Goal: Information Seeking & Learning: Learn about a topic

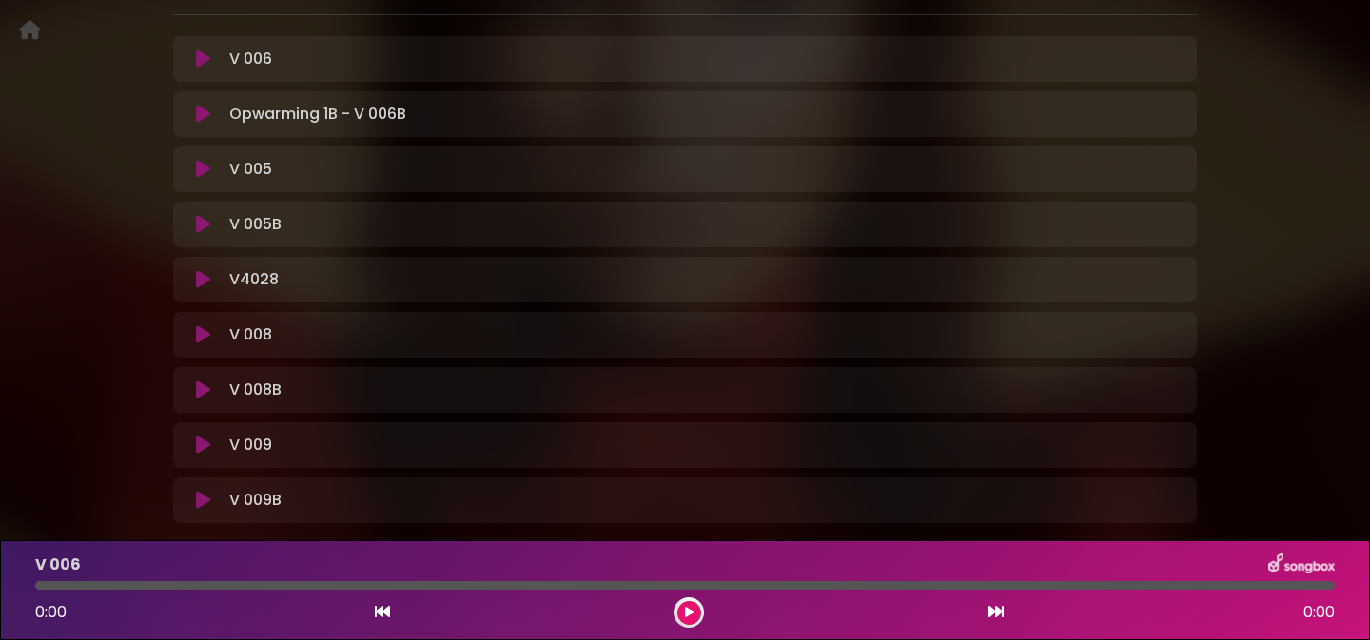
scroll to position [412, 0]
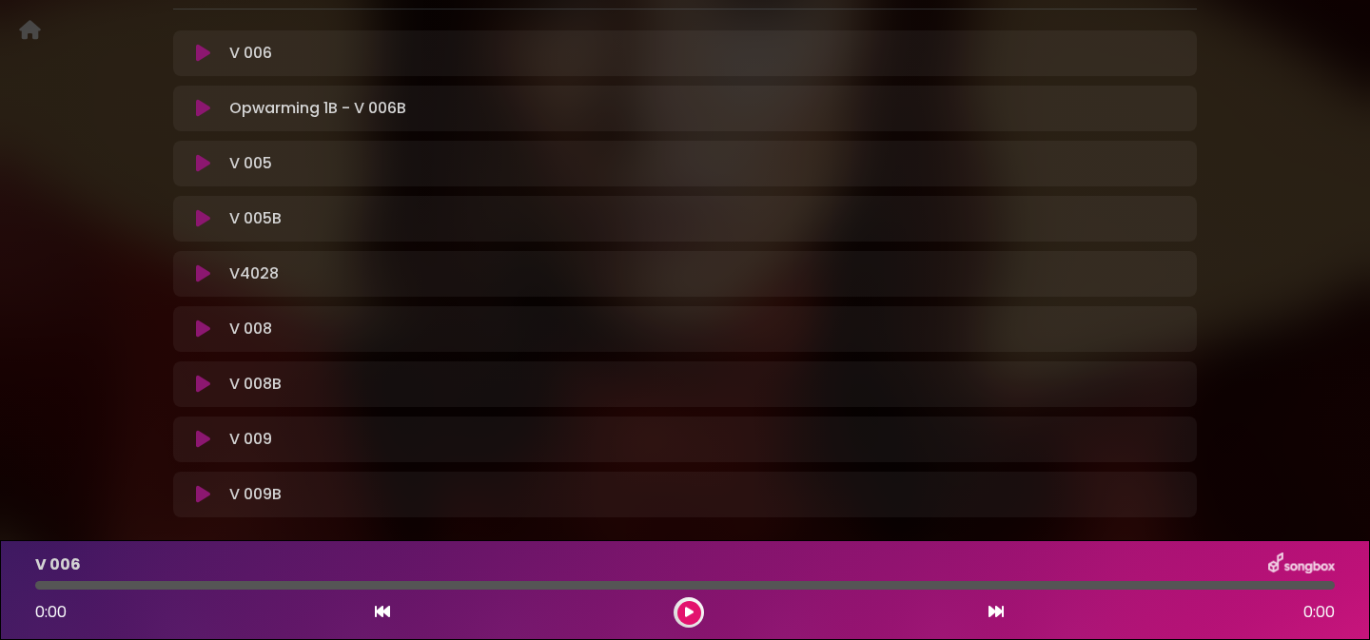
click at [45, 155] on div "Natalia in Koor | Stemtechniek | Vrouwelijk strottenhoofd Hans Primusz" at bounding box center [685, 107] width 1370 height 886
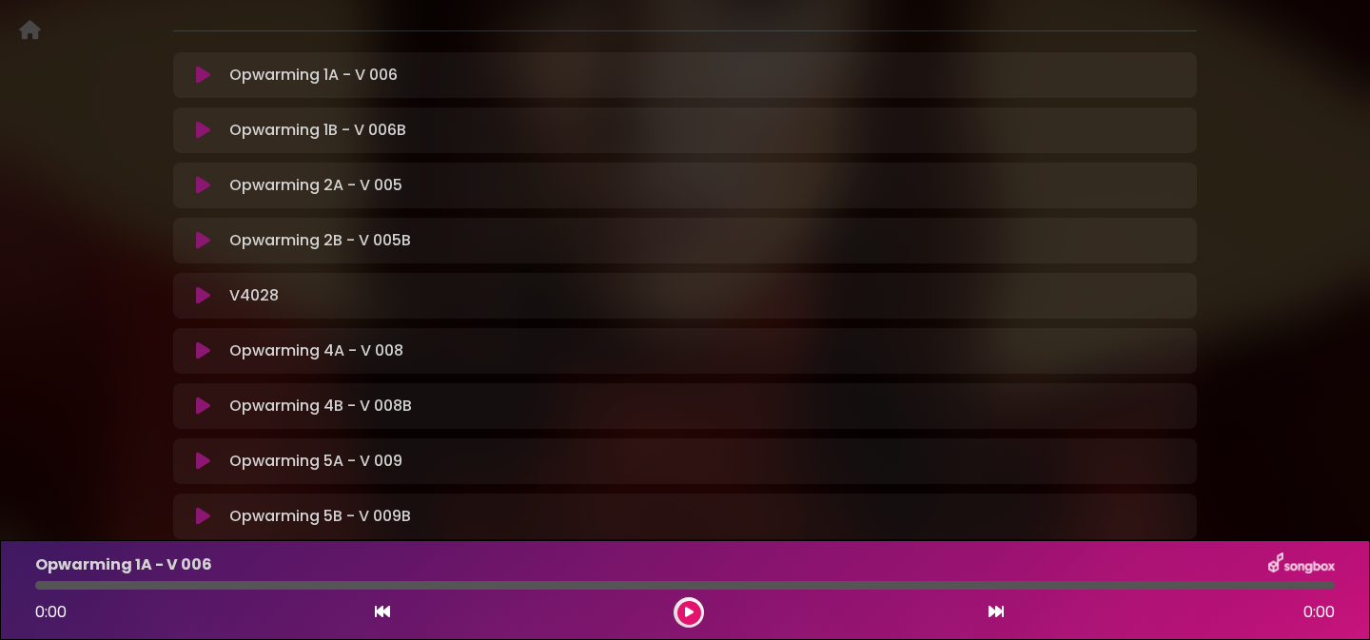
scroll to position [387, 0]
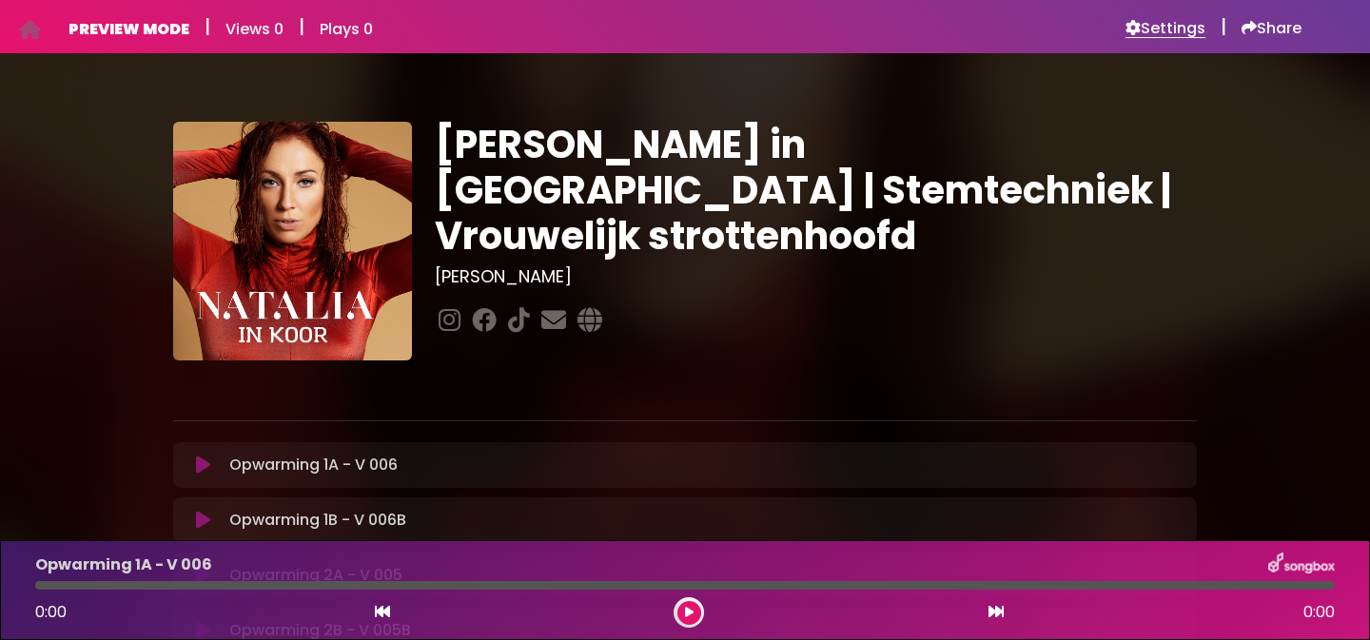
click at [1167, 21] on h6 "Settings" at bounding box center [1165, 28] width 80 height 19
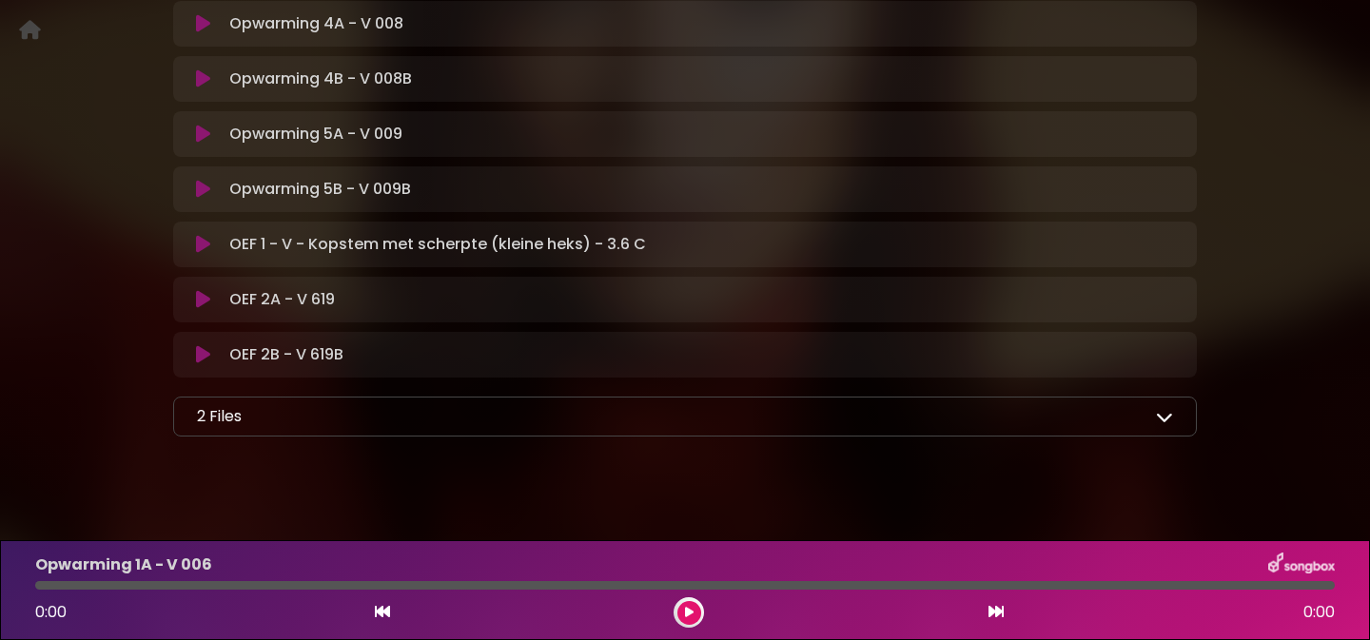
scroll to position [734, 0]
